Goal: Task Accomplishment & Management: Use online tool/utility

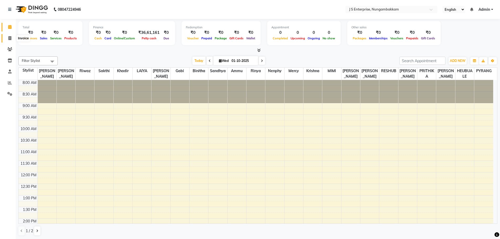
click at [11, 39] on icon at bounding box center [9, 38] width 3 height 4
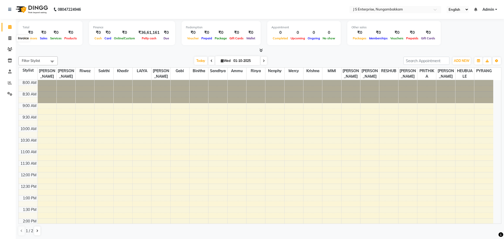
select select "7359"
select select "service"
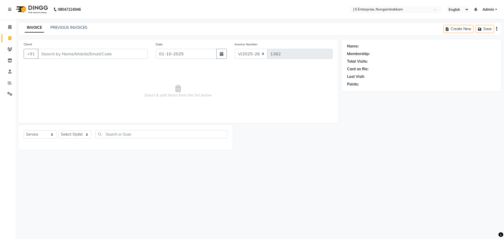
click at [57, 49] on input "Client" at bounding box center [93, 54] width 110 height 10
type input "T"
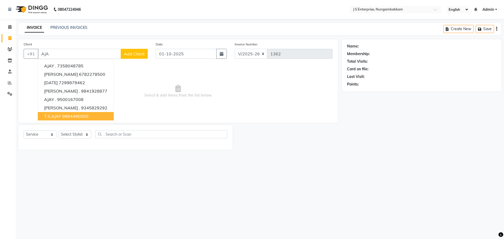
click at [71, 114] on ngb-highlight "9884490000" at bounding box center [75, 116] width 26 height 5
type input "9884490000"
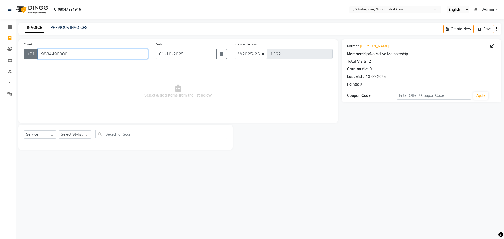
drag, startPoint x: 66, startPoint y: 53, endPoint x: 36, endPoint y: 56, distance: 30.8
click at [36, 56] on div "[PHONE_NUMBER]" at bounding box center [86, 54] width 124 height 10
